Goal: Task Accomplishment & Management: Manage account settings

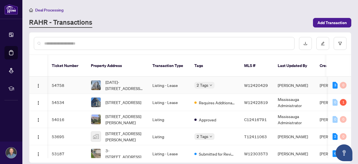
scroll to position [0, 11]
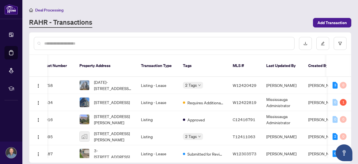
click at [85, 42] on input "text" at bounding box center [167, 43] width 246 height 6
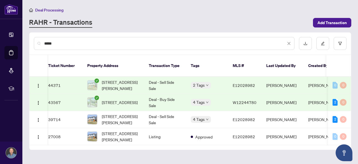
scroll to position [0, 0]
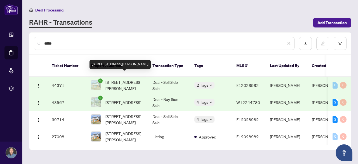
type input "****"
click at [121, 79] on span "[STREET_ADDRESS][PERSON_NAME]" at bounding box center [124, 85] width 38 height 12
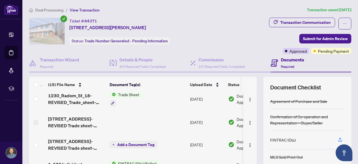
scroll to position [258, 0]
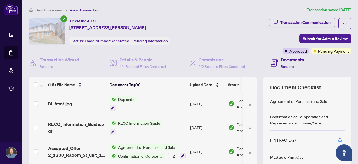
click at [140, 147] on span "Agreement of Purchase and Sale" at bounding box center [147, 147] width 62 height 6
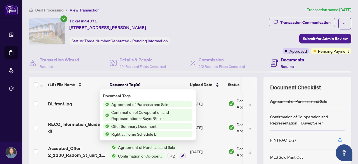
click at [82, 146] on span "Accepted_Offer 2_1230_Radom_St_unit_18_.pdf" at bounding box center [76, 151] width 57 height 13
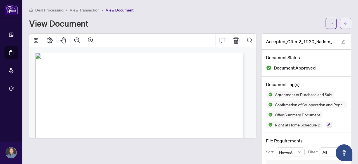
click at [344, 24] on icon "arrow-left" at bounding box center [346, 23] width 4 height 4
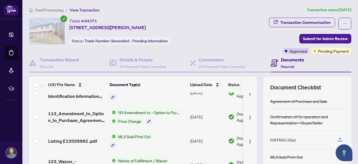
scroll to position [258, 0]
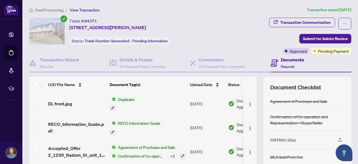
click at [257, 37] on div "Transaction Communication Submit for Admin Review Approved Pending Payment" at bounding box center [286, 36] width 131 height 36
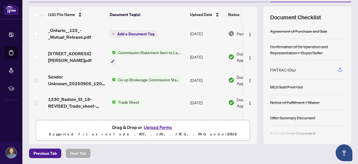
scroll to position [0, 0]
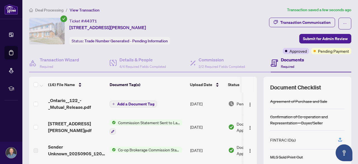
click at [138, 102] on span "Add a Document Tag" at bounding box center [135, 104] width 37 height 4
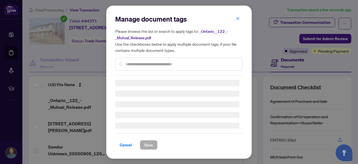
click at [139, 64] on div at bounding box center [179, 64] width 128 height 13
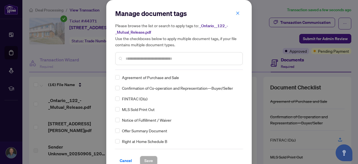
click at [129, 60] on input "text" at bounding box center [182, 58] width 112 height 6
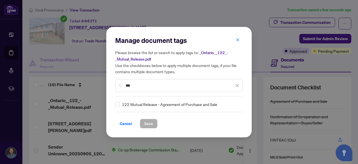
type input "***"
click at [144, 121] on span "Save" at bounding box center [148, 123] width 9 height 9
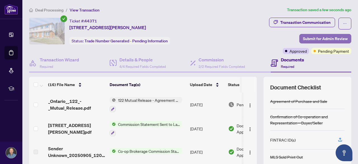
click at [323, 38] on span "Submit for Admin Review" at bounding box center [325, 38] width 45 height 9
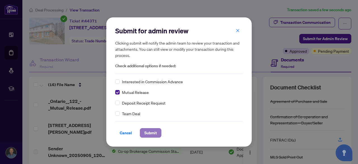
click at [147, 132] on span "Submit" at bounding box center [150, 132] width 13 height 9
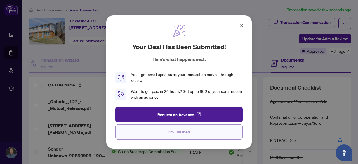
click at [179, 133] on span "I'm Finished" at bounding box center [179, 131] width 22 height 9
